Goal: Information Seeking & Learning: Stay updated

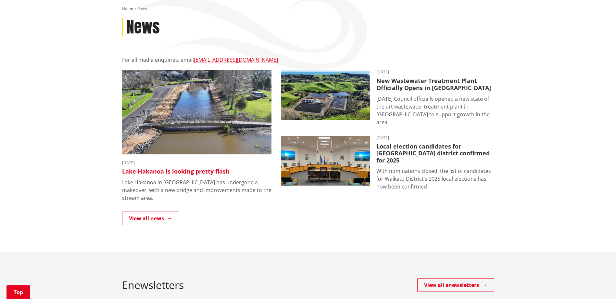
scroll to position [97, 0]
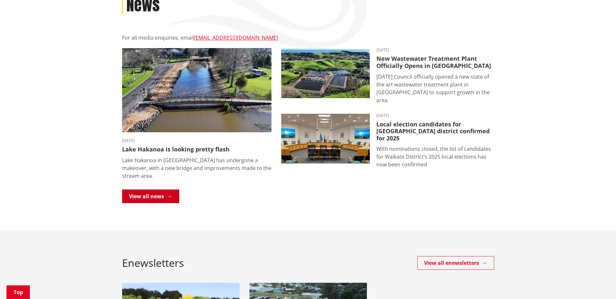
click at [157, 189] on link "View all news" at bounding box center [150, 196] width 57 height 14
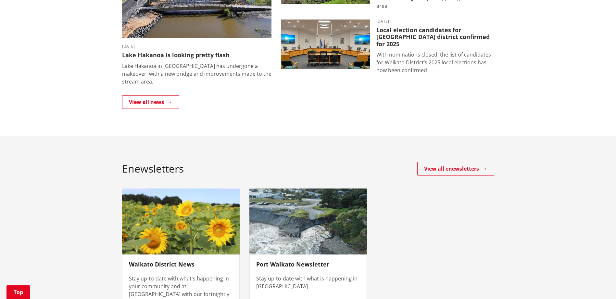
scroll to position [292, 0]
